Goal: Task Accomplishment & Management: Complete application form

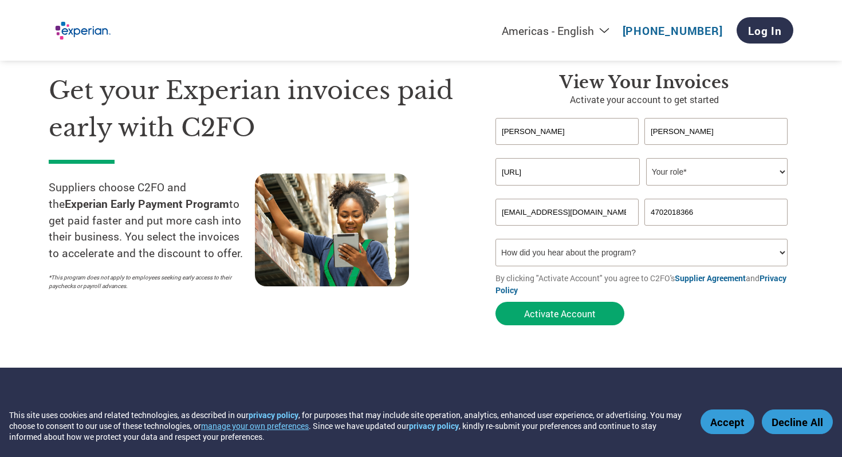
click at [607, 257] on select "How did you hear about the program? Received a letter Email Social Media Online…" at bounding box center [641, 252] width 292 height 27
select select "Email"
click at [495, 241] on select "How did you hear about the program? Received a letter Email Social Media Online…" at bounding box center [641, 252] width 292 height 27
click at [620, 254] on select "How did you hear about the program? Received a letter Email Social Media Online…" at bounding box center [641, 252] width 292 height 27
click at [495, 241] on select "How did you hear about the program? Received a letter Email Social Media Online…" at bounding box center [641, 252] width 292 height 27
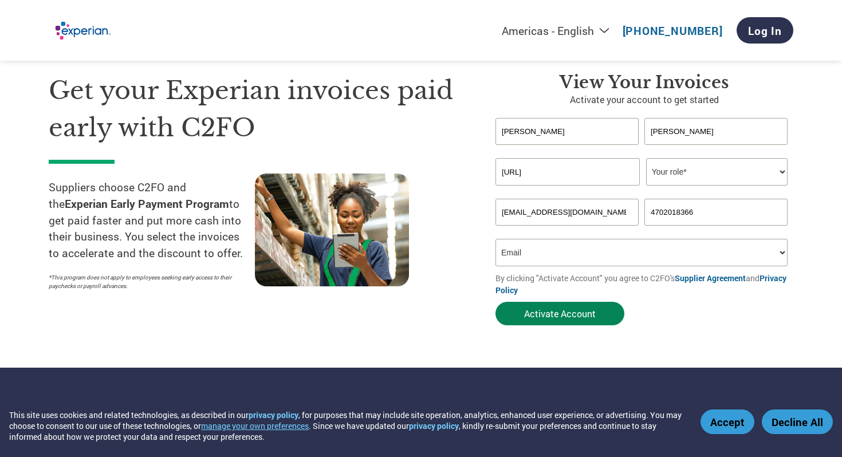
click at [562, 320] on button "Activate Account" at bounding box center [559, 313] width 129 height 23
click at [699, 164] on select "Your role* CFO Controller Credit Manager Finance Director Treasurer CEO Preside…" at bounding box center [716, 171] width 141 height 27
select select "CEO"
click at [646, 159] on select "Your role* CFO Controller Credit Manager Finance Director Treasurer CEO Preside…" at bounding box center [716, 171] width 141 height 27
click at [587, 310] on button "Activate Account" at bounding box center [559, 313] width 129 height 23
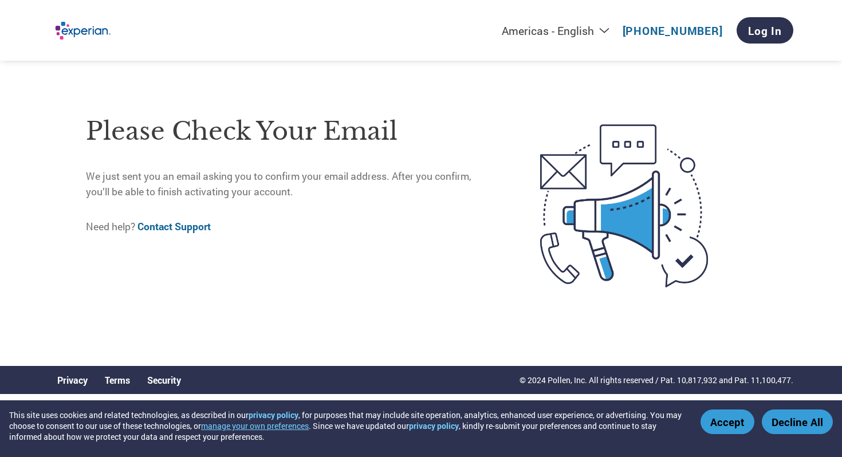
click at [467, 231] on p "Need help? Contact Support" at bounding box center [289, 226] width 406 height 15
click at [724, 416] on button "Accept" at bounding box center [728, 422] width 54 height 25
